Goal: Task Accomplishment & Management: Complete application form

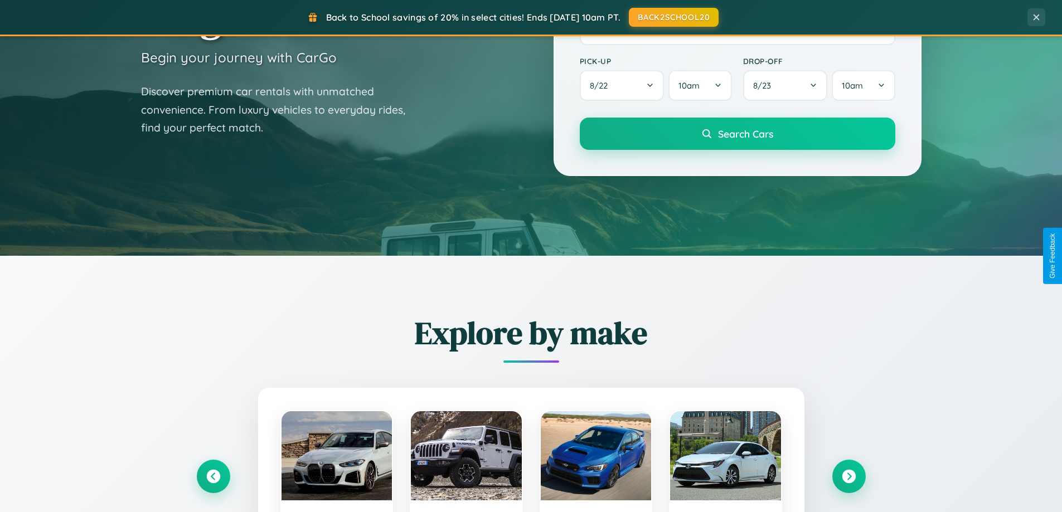
scroll to position [767, 0]
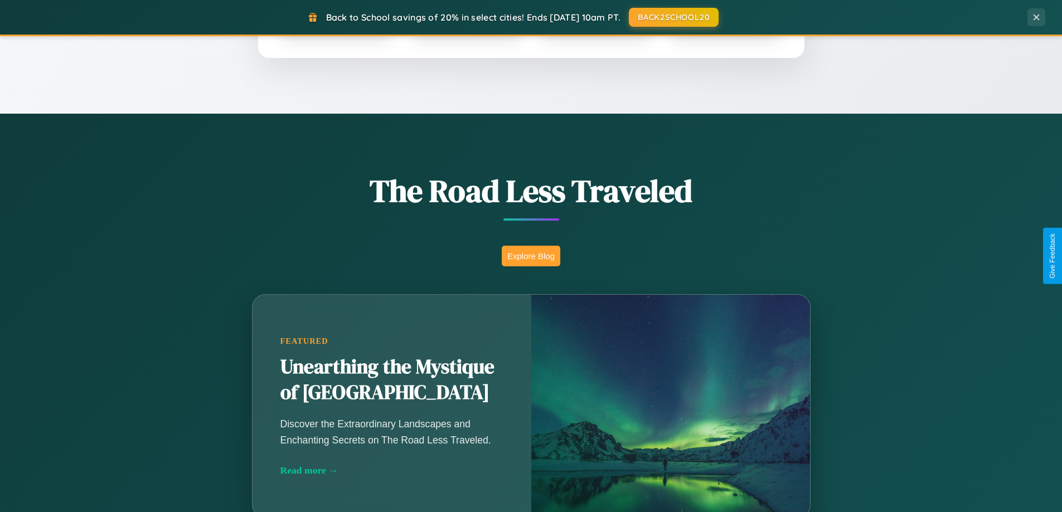
click at [531, 256] on button "Explore Blog" at bounding box center [531, 256] width 59 height 21
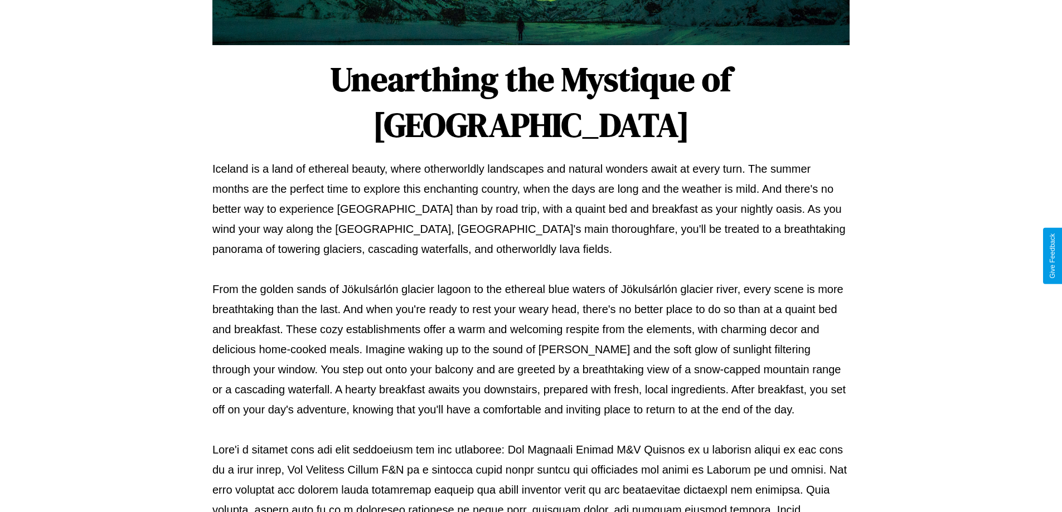
scroll to position [361, 0]
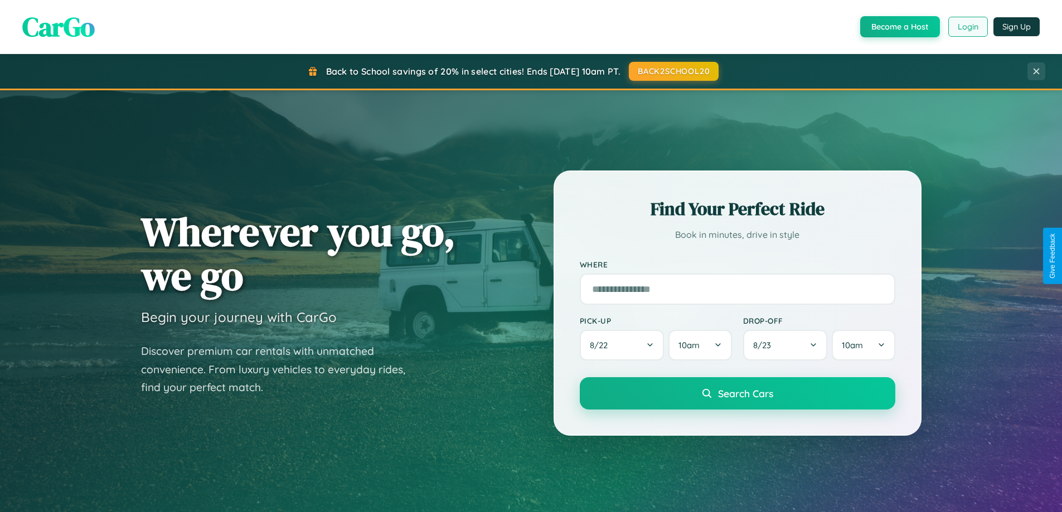
click at [967, 27] on button "Login" at bounding box center [968, 27] width 40 height 20
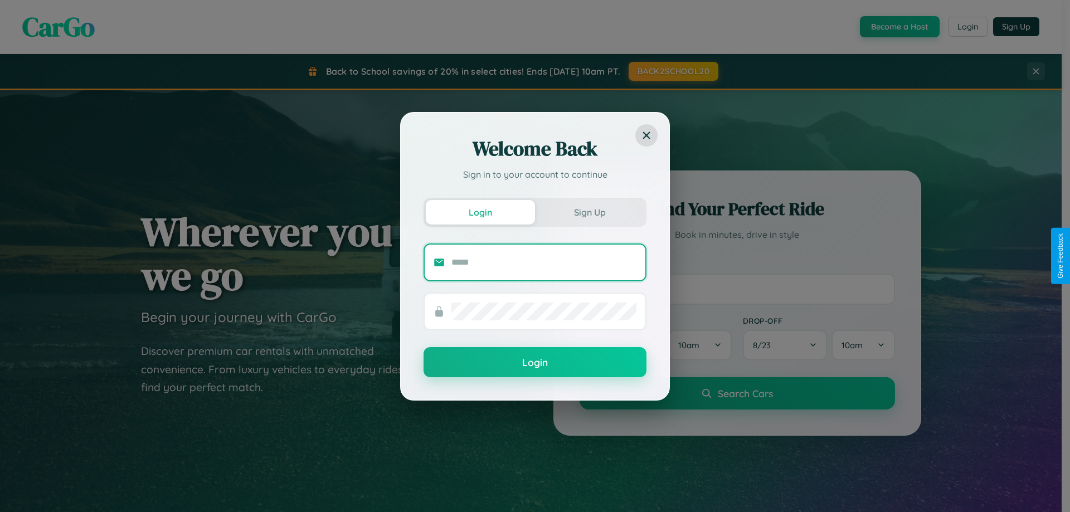
click at [544, 262] on input "text" at bounding box center [543, 263] width 185 height 18
type input "**********"
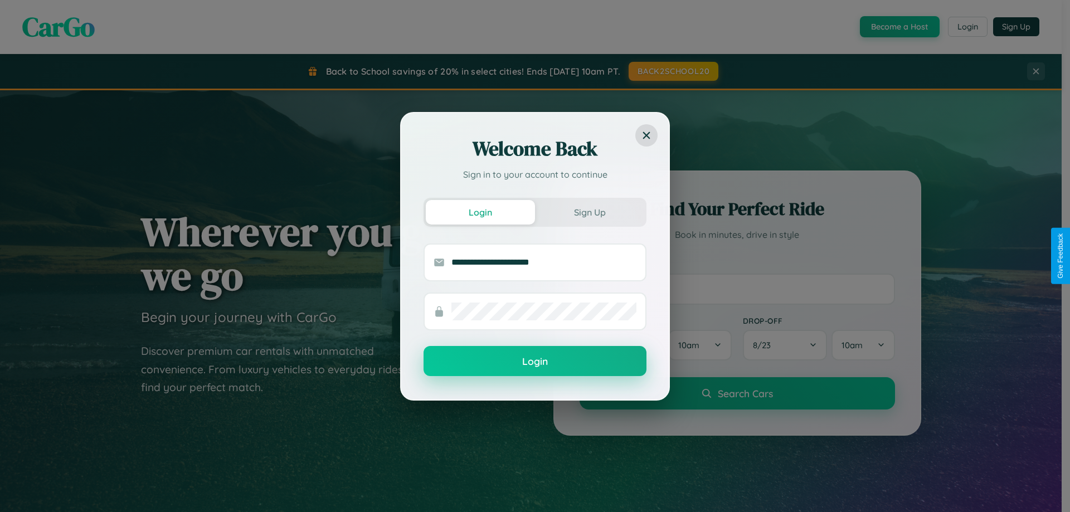
click at [535, 362] on button "Login" at bounding box center [535, 361] width 223 height 30
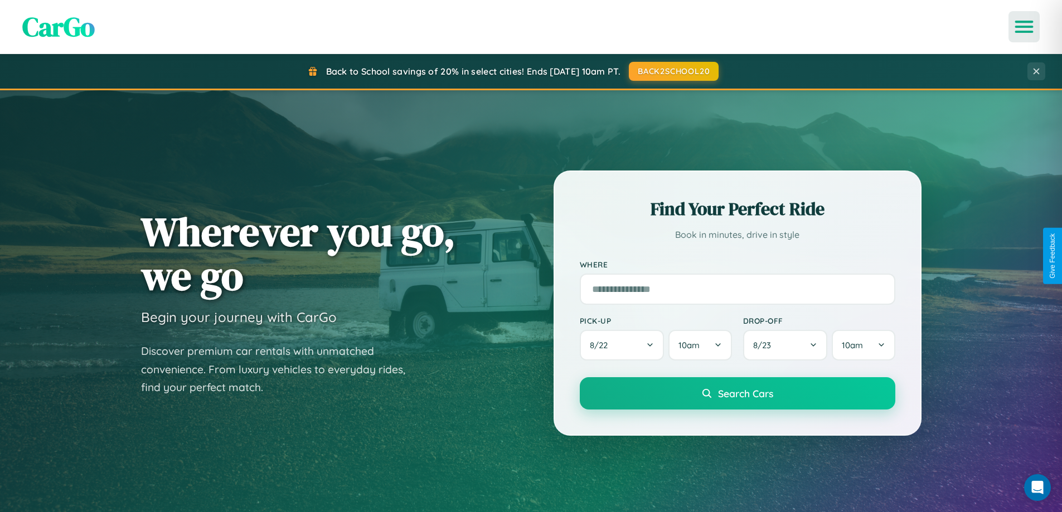
click at [1024, 27] on icon "Open menu" at bounding box center [1024, 27] width 16 height 10
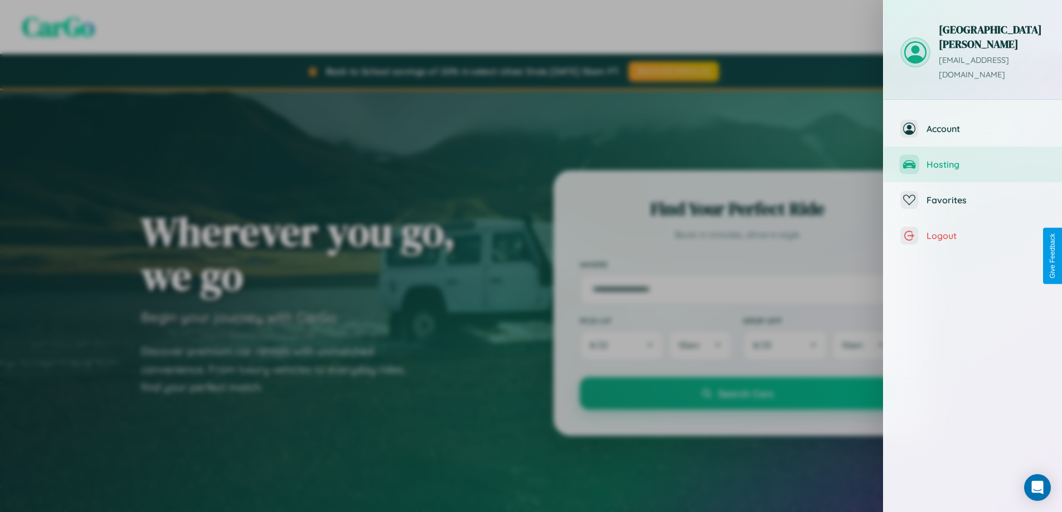
click at [973, 159] on span "Hosting" at bounding box center [985, 164] width 119 height 11
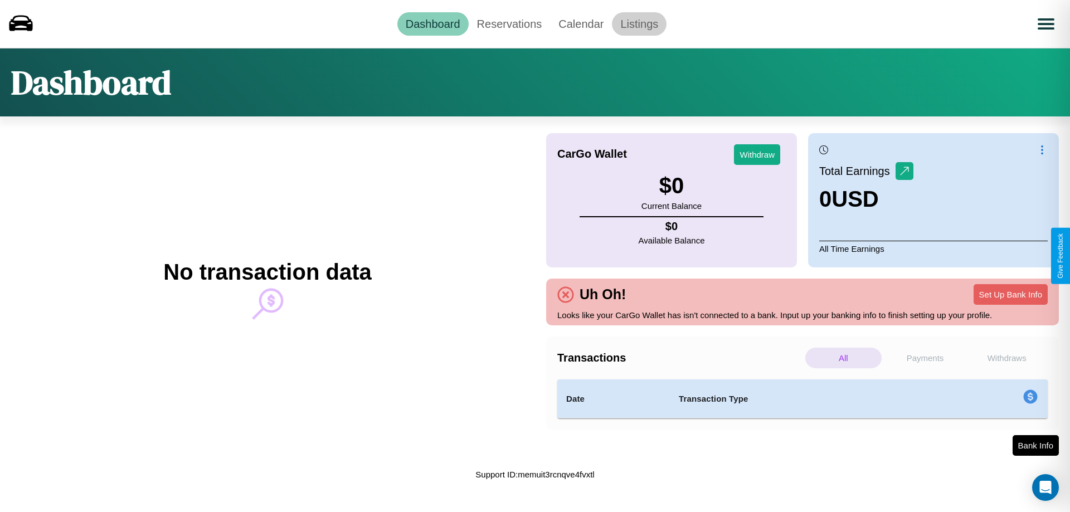
click at [639, 23] on link "Listings" at bounding box center [639, 23] width 55 height 23
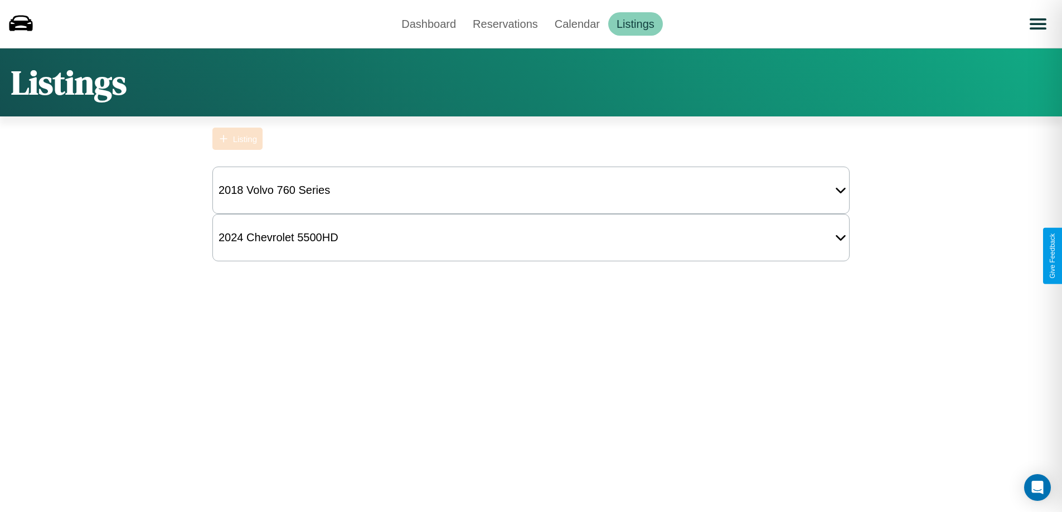
click at [237, 139] on div "Listing" at bounding box center [245, 138] width 24 height 9
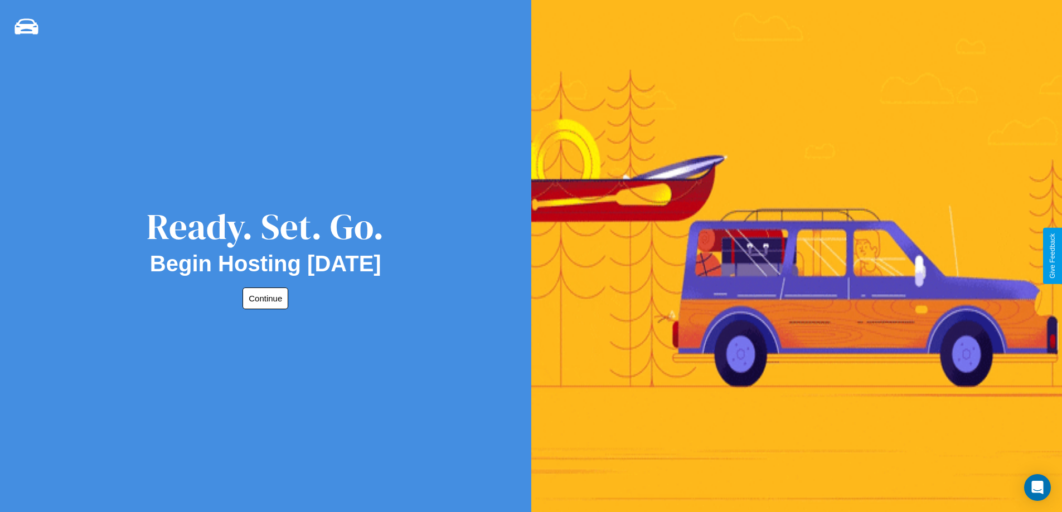
click at [263, 298] on button "Continue" at bounding box center [265, 299] width 46 height 22
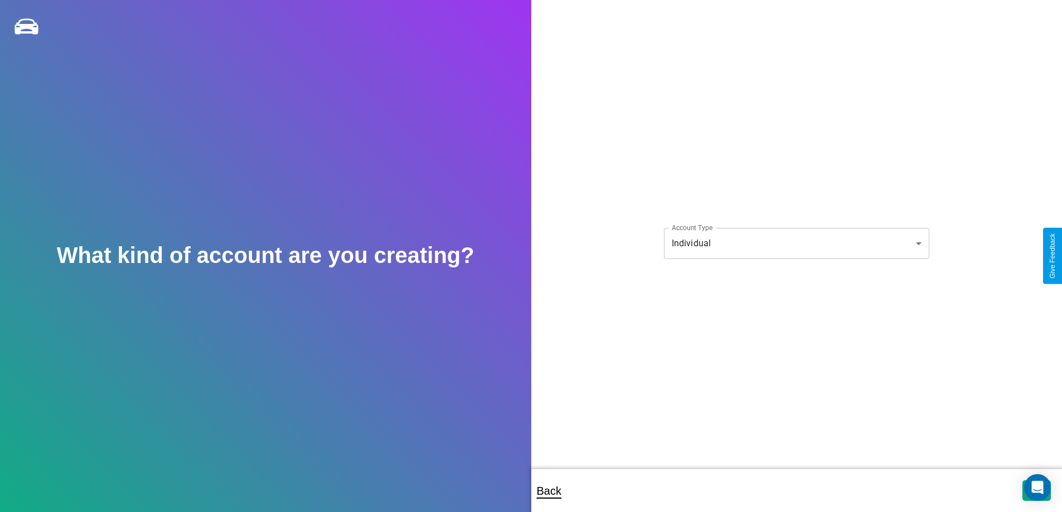
click at [796, 243] on body "**********" at bounding box center [531, 263] width 1062 height 527
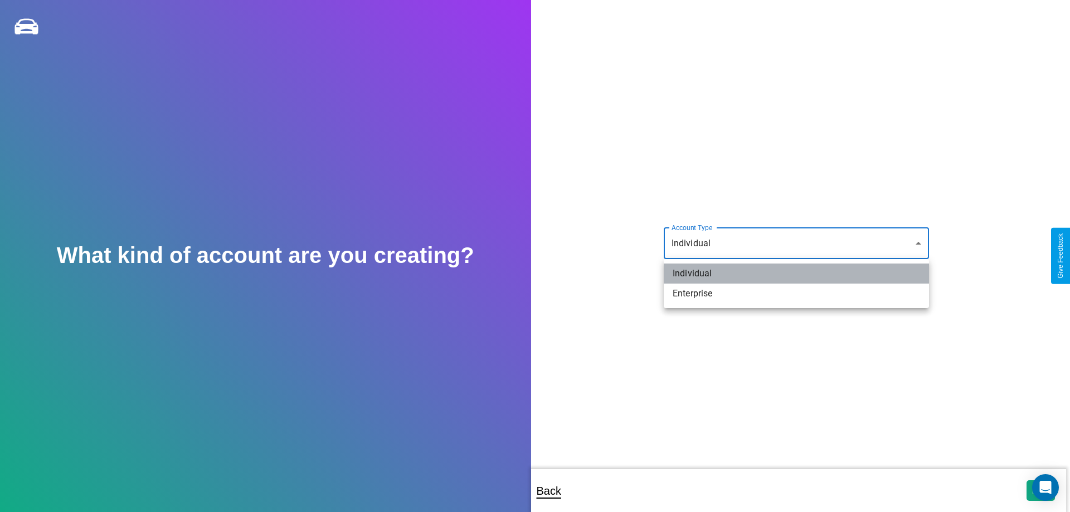
click at [797, 274] on li "Individual" at bounding box center [796, 274] width 265 height 20
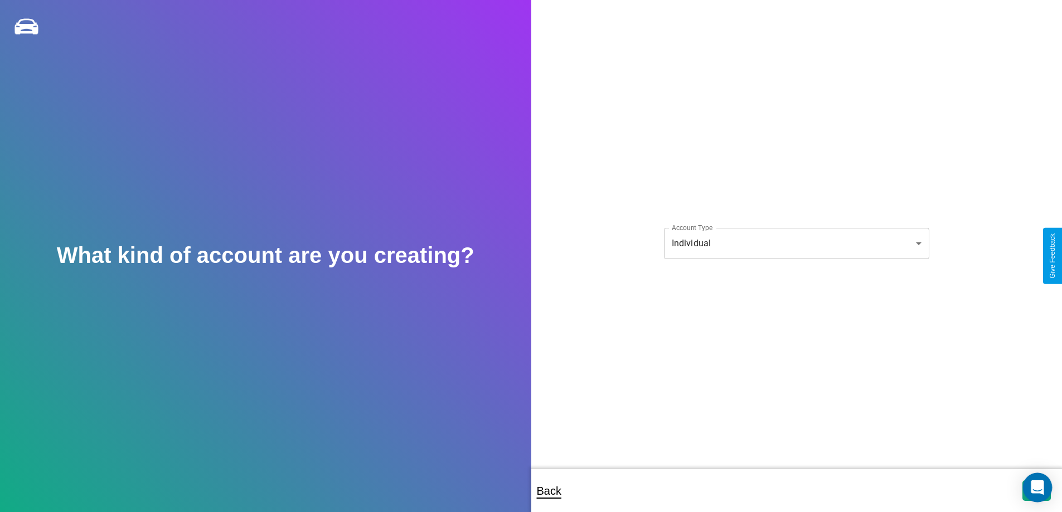
click at [1036, 491] on icon "Open Intercom Messenger" at bounding box center [1037, 487] width 13 height 14
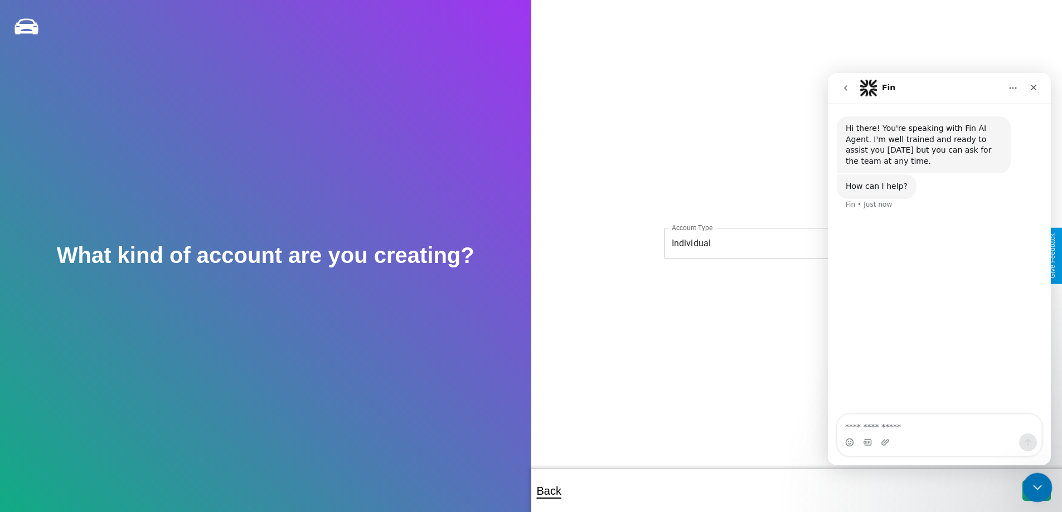
click at [1035, 488] on icon "Close Intercom Messenger" at bounding box center [1035, 485] width 13 height 13
